Goal: Transaction & Acquisition: Purchase product/service

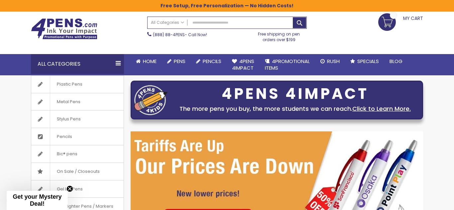
scroll to position [19, 0]
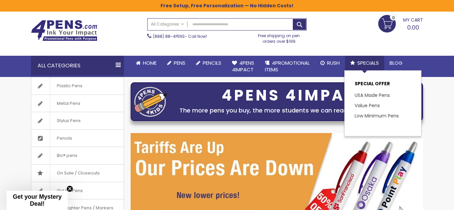
click at [368, 62] on span "Specials" at bounding box center [368, 63] width 22 height 7
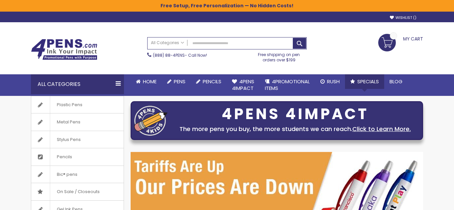
click at [365, 81] on span "Specials" at bounding box center [368, 81] width 22 height 7
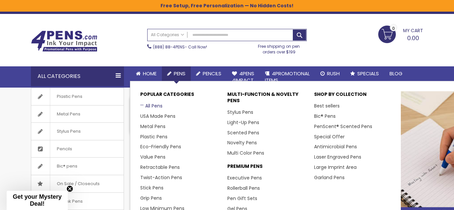
scroll to position [8, 0]
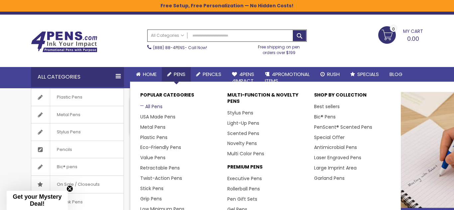
click at [155, 107] on link "All Pens" at bounding box center [151, 106] width 22 height 7
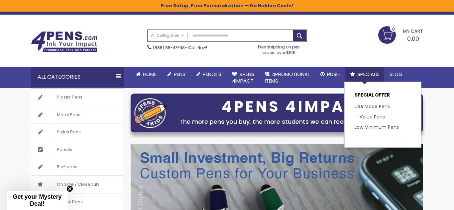
click at [362, 116] on link "Value Pens" at bounding box center [370, 117] width 30 height 7
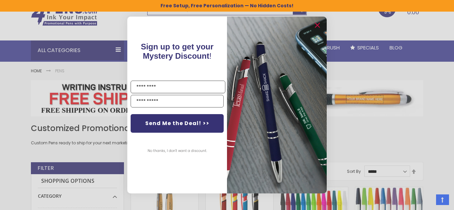
scroll to position [35, 0]
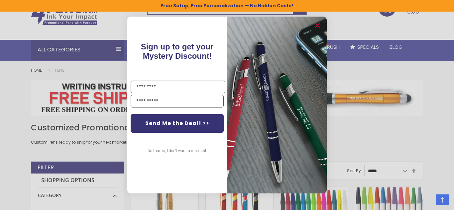
click at [404, 171] on div "Close dialog Sign up to get your Mystery Discount ! Name Send Me the Deal! >> N…" at bounding box center [227, 105] width 454 height 210
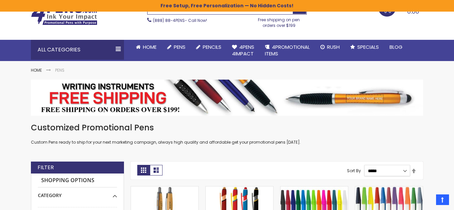
click at [404, 172] on select "**********" at bounding box center [387, 170] width 46 height 11
click at [403, 173] on select "**********" at bounding box center [387, 170] width 46 height 11
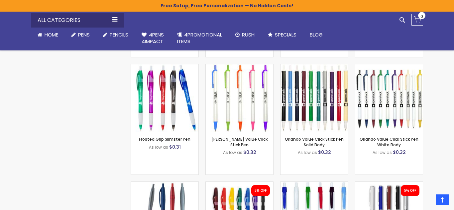
scroll to position [338, 0]
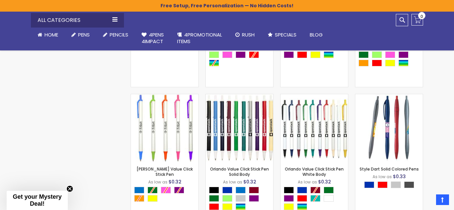
scroll to position [337, 0]
